Goal: Entertainment & Leisure: Consume media (video, audio)

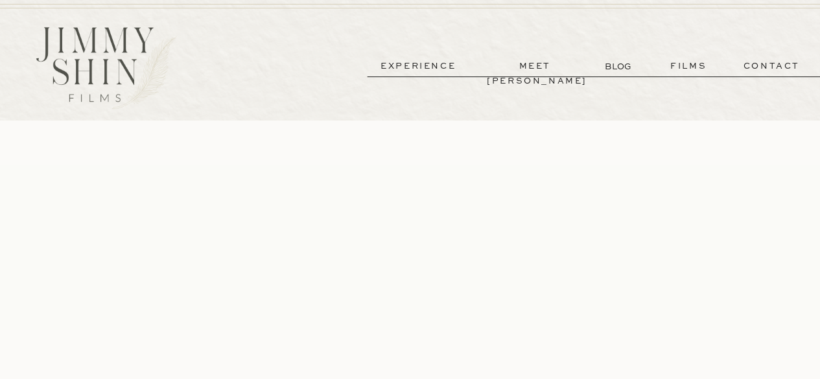
click at [691, 67] on p "films" at bounding box center [687, 66] width 63 height 15
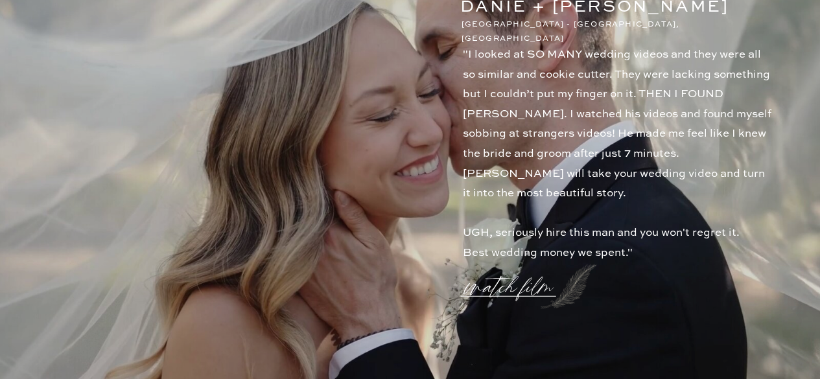
scroll to position [1441, 0]
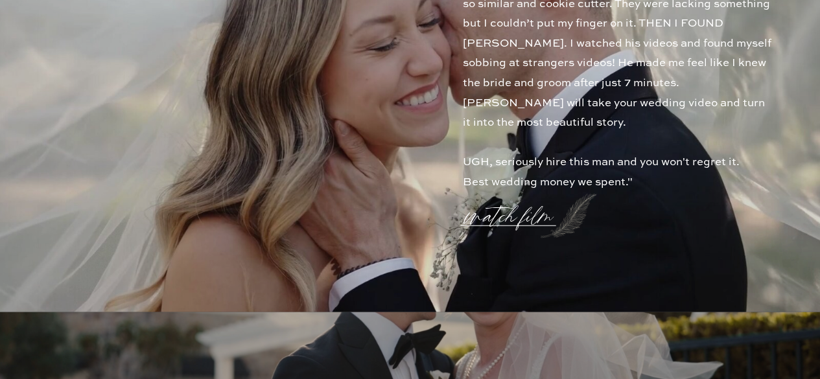
click at [509, 222] on p "watch film" at bounding box center [512, 208] width 93 height 49
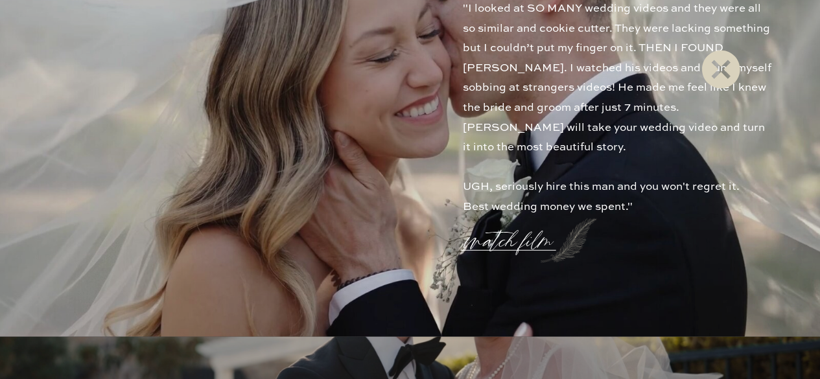
scroll to position [1414, 0]
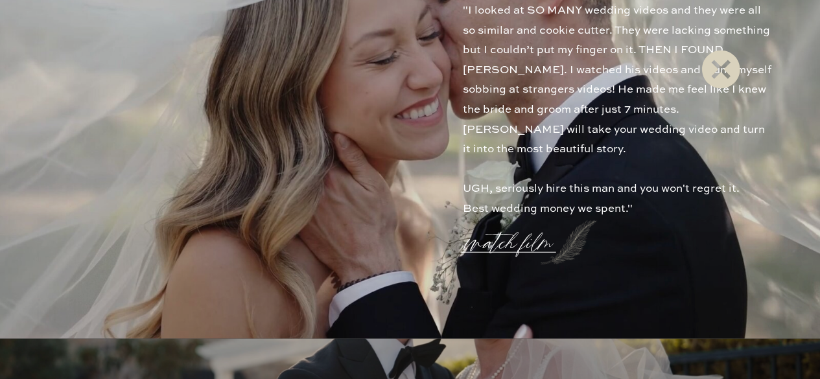
click at [725, 73] on icon at bounding box center [720, 69] width 47 height 52
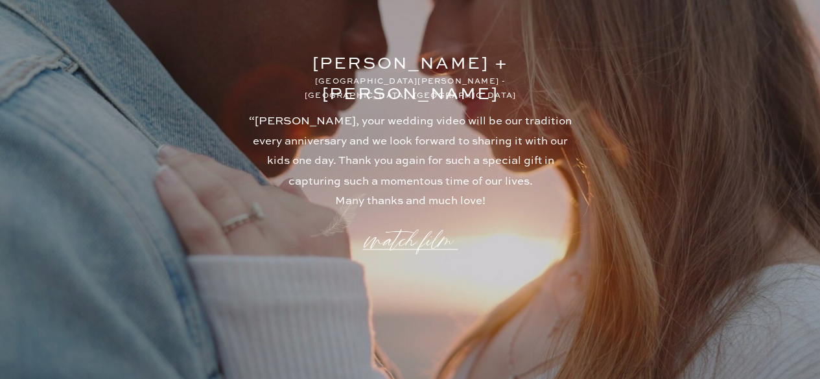
scroll to position [3488, 0]
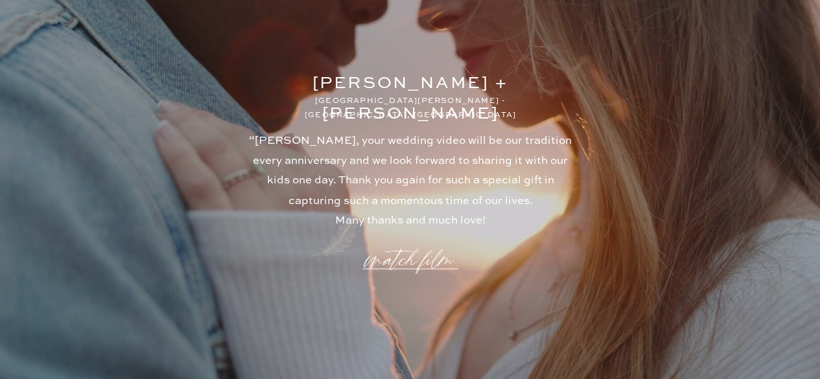
click at [421, 262] on p "watch film" at bounding box center [409, 251] width 93 height 49
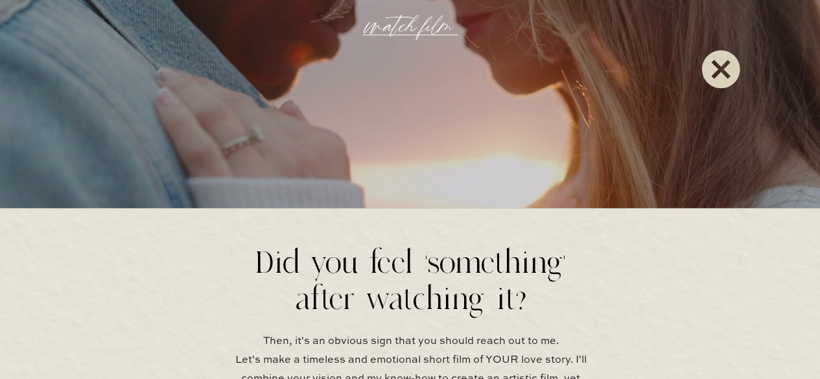
scroll to position [3890, 0]
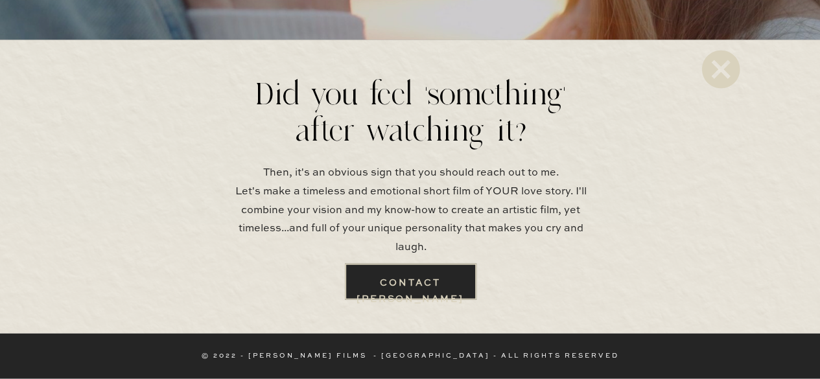
click at [719, 69] on icon at bounding box center [720, 69] width 47 height 52
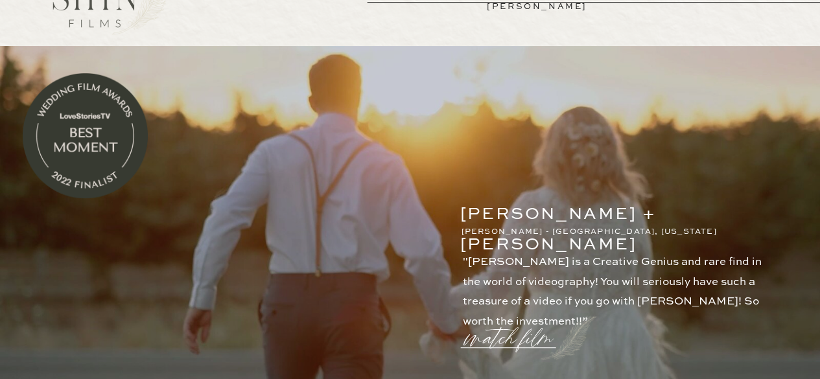
scroll to position [0, 0]
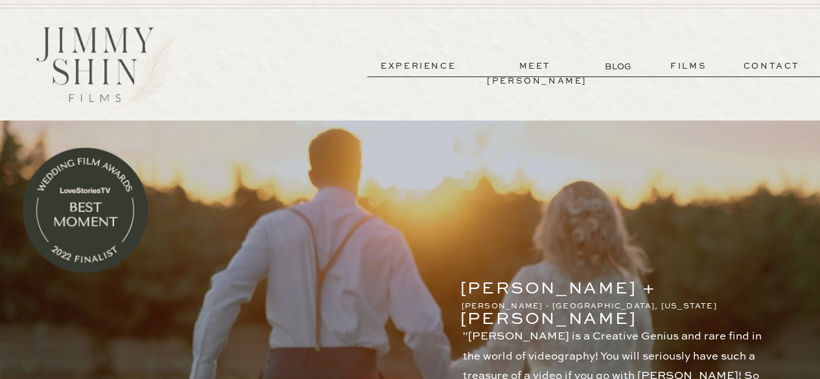
click at [431, 67] on p "experience" at bounding box center [418, 66] width 96 height 15
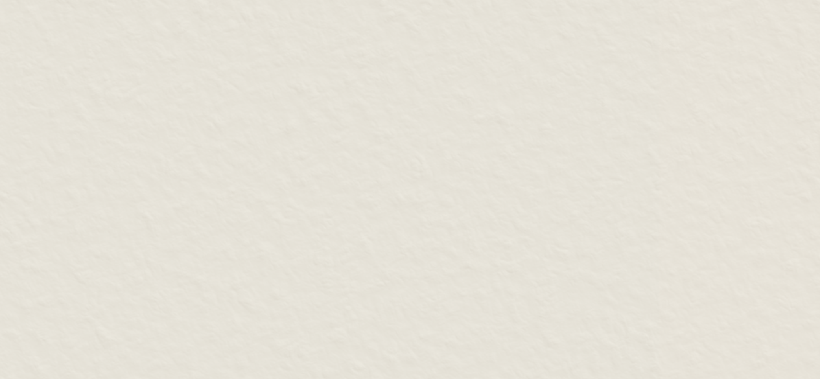
scroll to position [5942, 0]
